Goal: Information Seeking & Learning: Learn about a topic

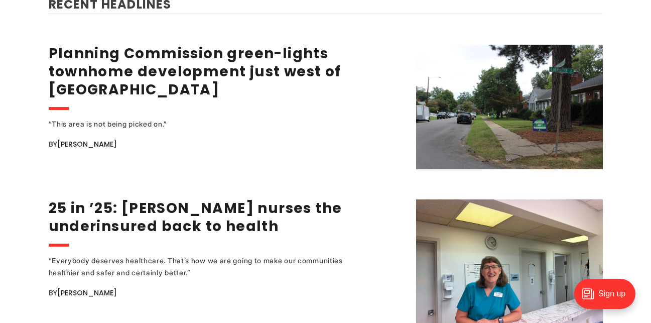
scroll to position [1249, 0]
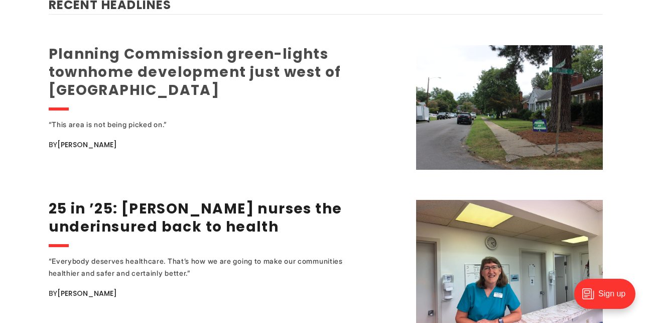
click at [239, 54] on link "Planning Commission green-lights townhome development just west of [GEOGRAPHIC_…" at bounding box center [195, 72] width 293 height 56
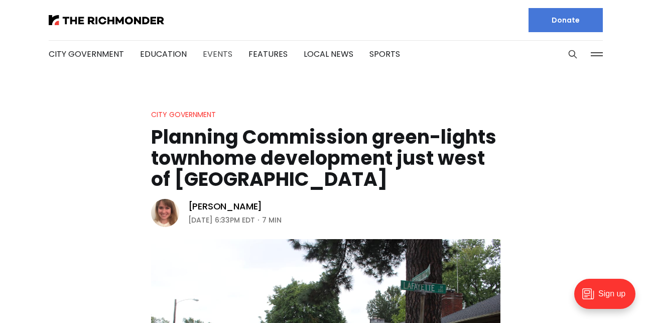
click at [212, 51] on link "Events" at bounding box center [218, 54] width 30 height 12
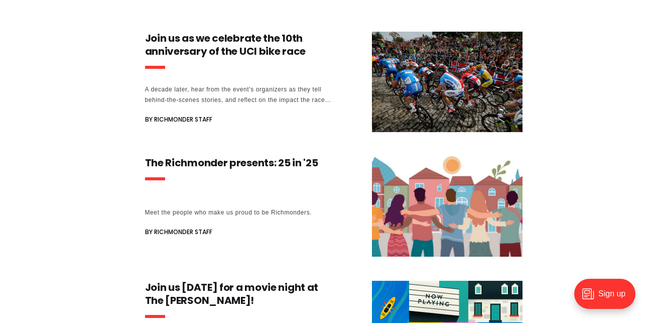
scroll to position [256, 0]
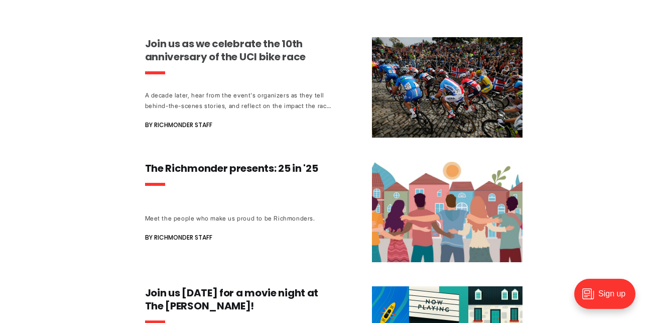
click at [195, 48] on h3 "Join us as we celebrate the 10th anniversary of the UCI bike race" at bounding box center [238, 50] width 187 height 26
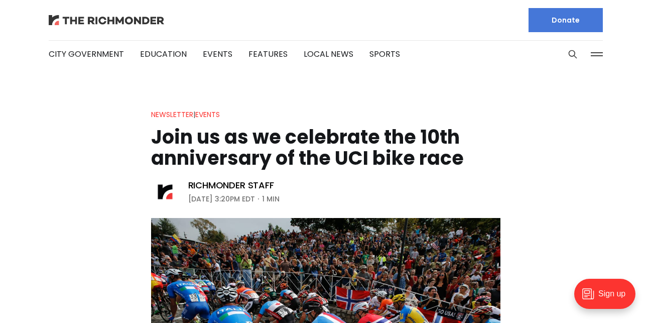
click at [92, 20] on img at bounding box center [106, 20] width 115 height 10
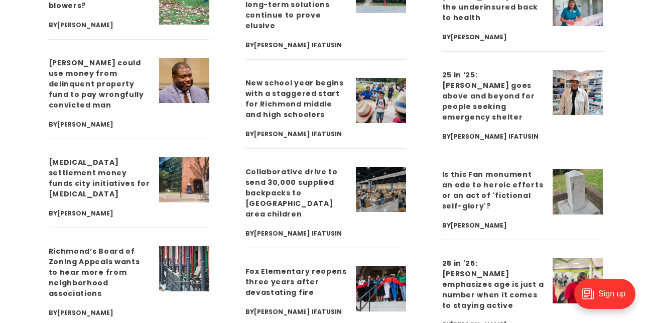
scroll to position [2711, 0]
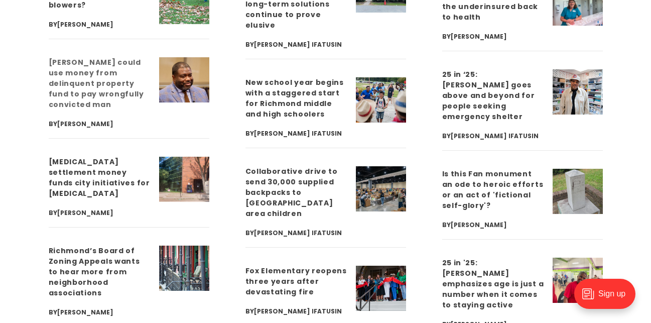
click at [113, 60] on link "[PERSON_NAME] could use money from delinquent property fund to pay wrongfully c…" at bounding box center [96, 83] width 95 height 52
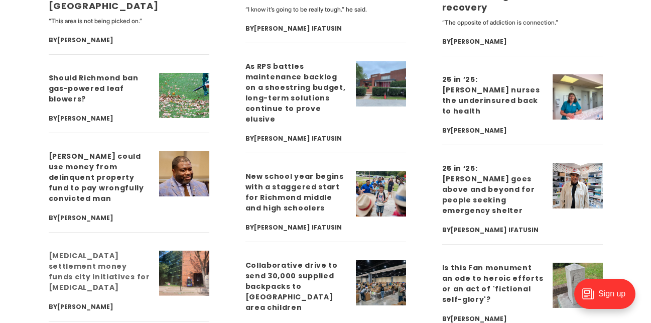
scroll to position [2608, 0]
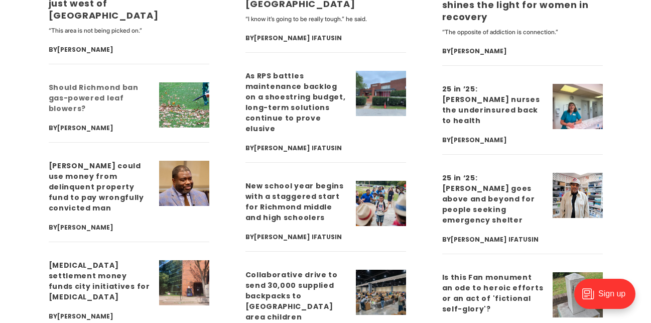
click at [98, 84] on link "Should Richmond ban gas-powered leaf blowers?" at bounding box center [94, 97] width 90 height 31
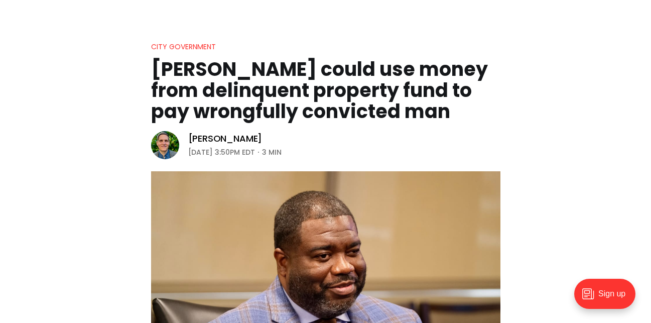
scroll to position [27, 0]
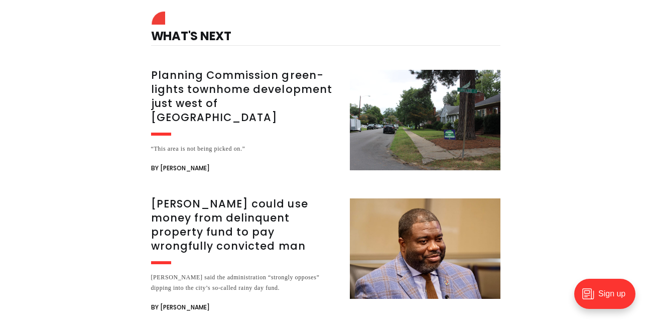
scroll to position [1762, 0]
